Goal: Use online tool/utility: Utilize a website feature to perform a specific function

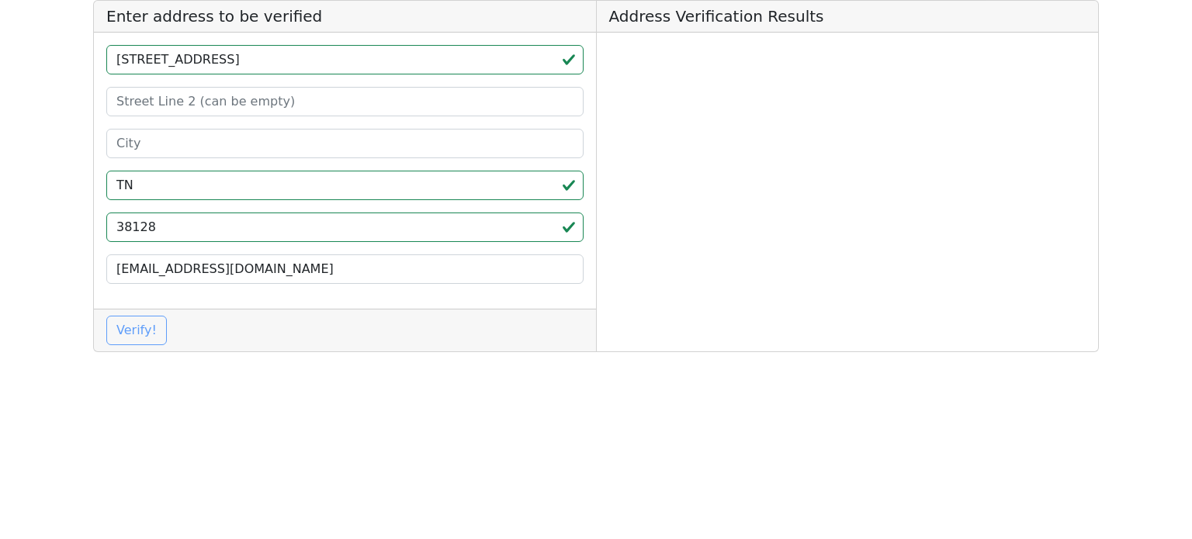
click at [227, 68] on input "[STREET_ADDRESS]" at bounding box center [344, 59] width 477 height 29
type input "[STREET_ADDRESS]"
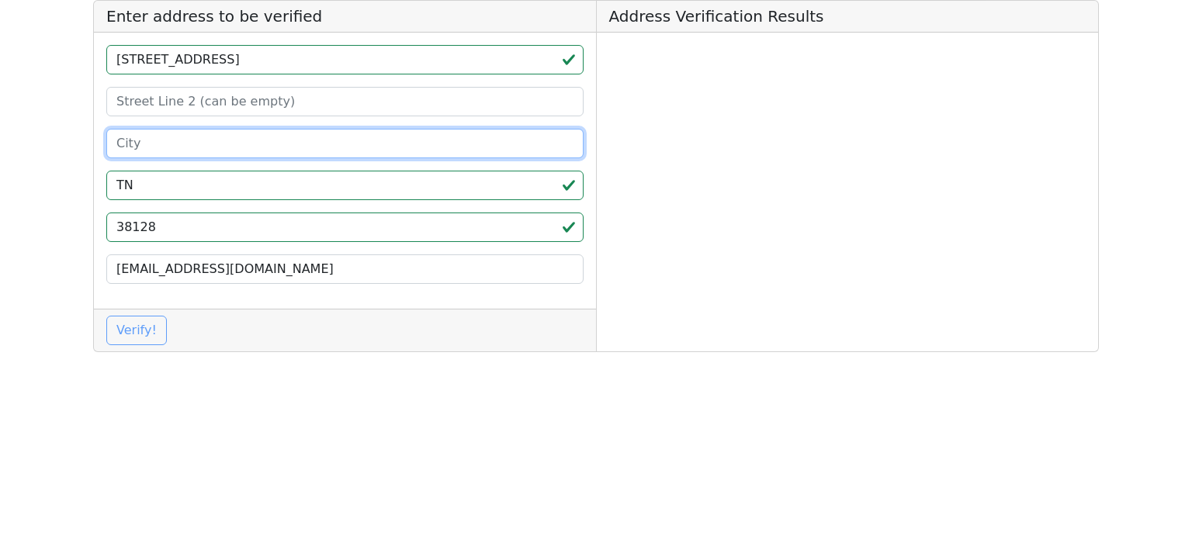
click at [182, 146] on input at bounding box center [344, 143] width 477 height 29
paste input "[GEOGRAPHIC_DATA]"
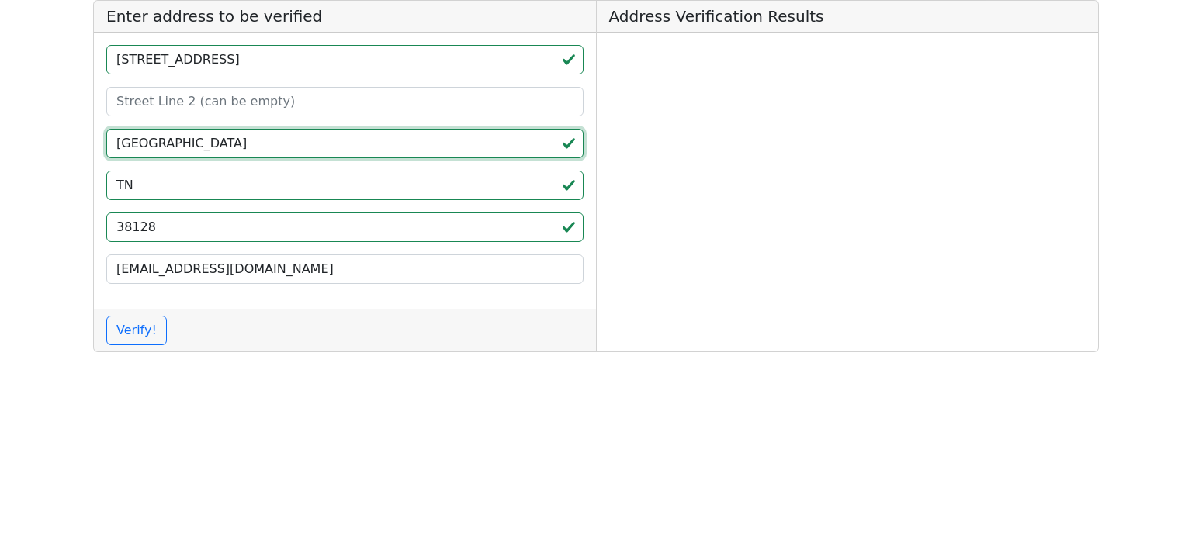
type input "[GEOGRAPHIC_DATA]"
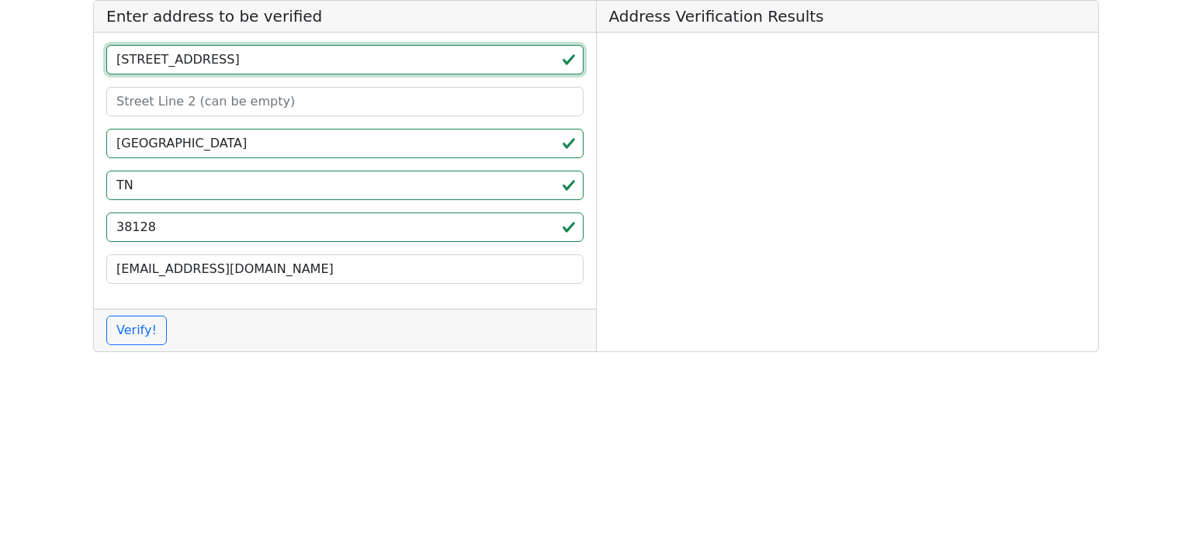
drag, startPoint x: 210, startPoint y: 64, endPoint x: 251, endPoint y: 71, distance: 41.6
click at [251, 71] on input "[STREET_ADDRESS]" at bounding box center [344, 59] width 477 height 29
type input "[STREET_ADDRESS]"
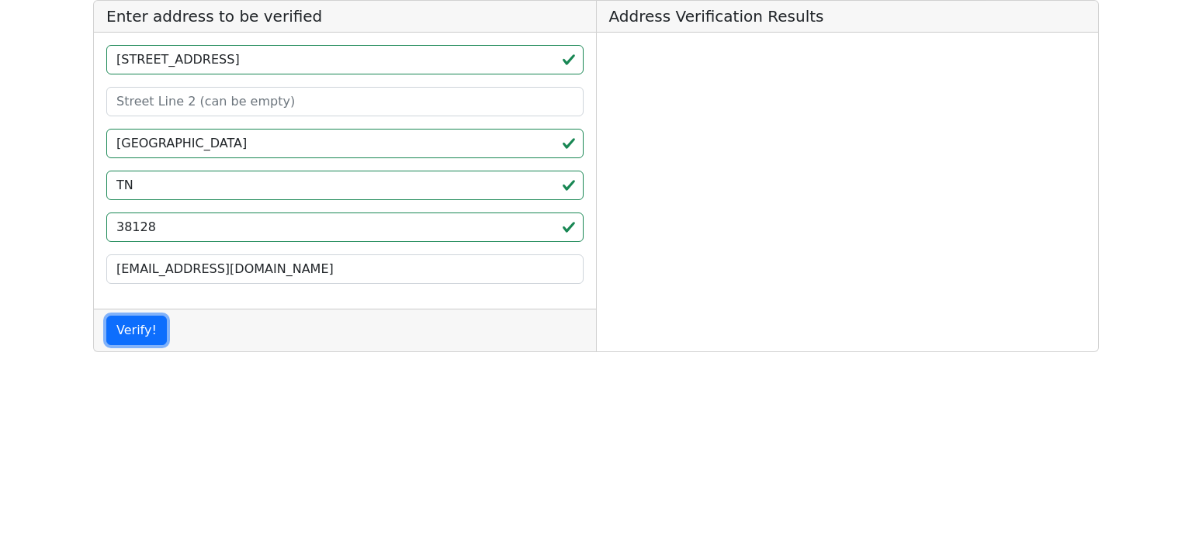
click at [106, 316] on button "Verify!" at bounding box center [136, 330] width 61 height 29
